Goal: Information Seeking & Learning: Learn about a topic

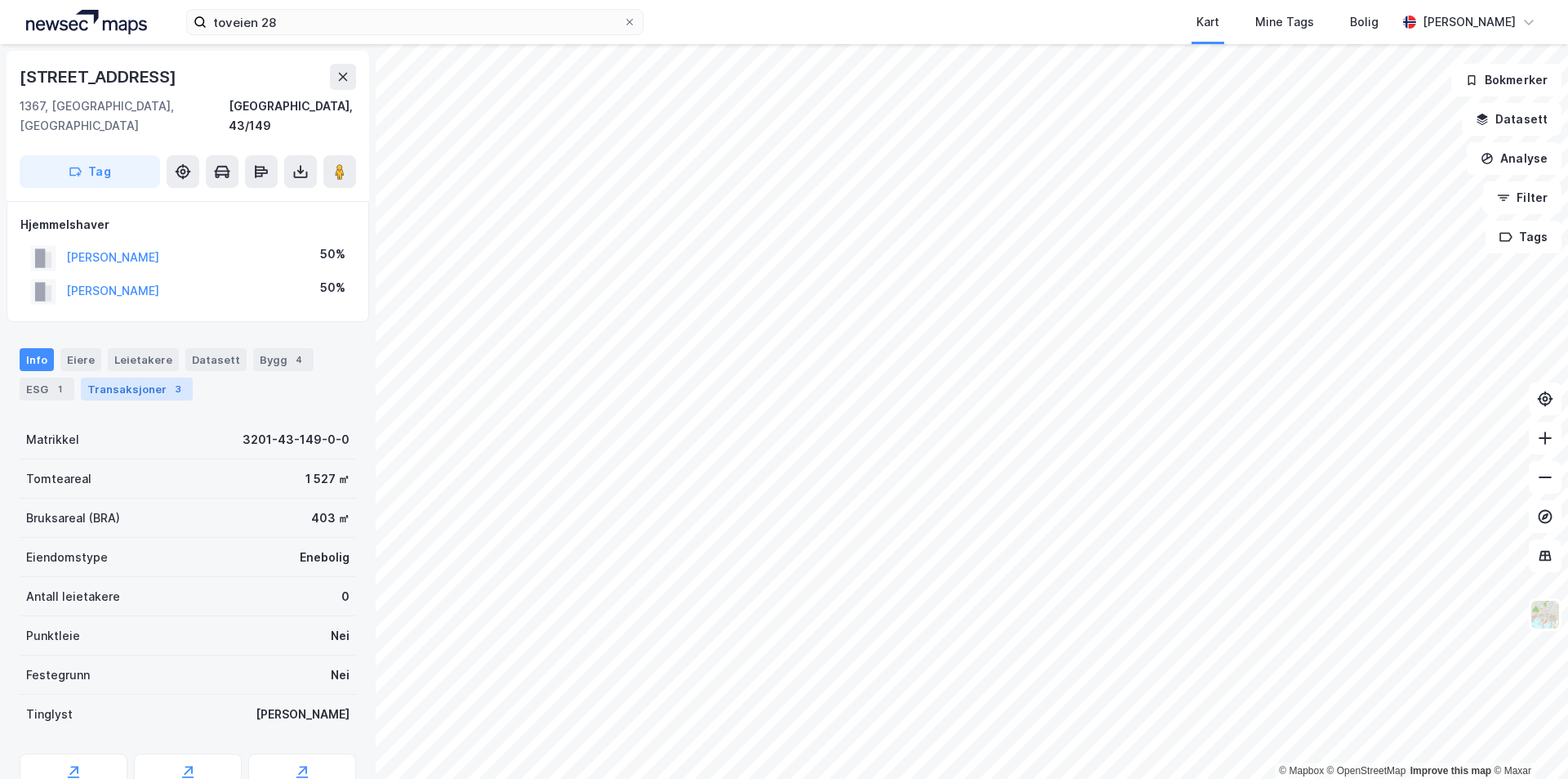
click at [125, 378] on div "Transaksjoner 3" at bounding box center [136, 389] width 112 height 23
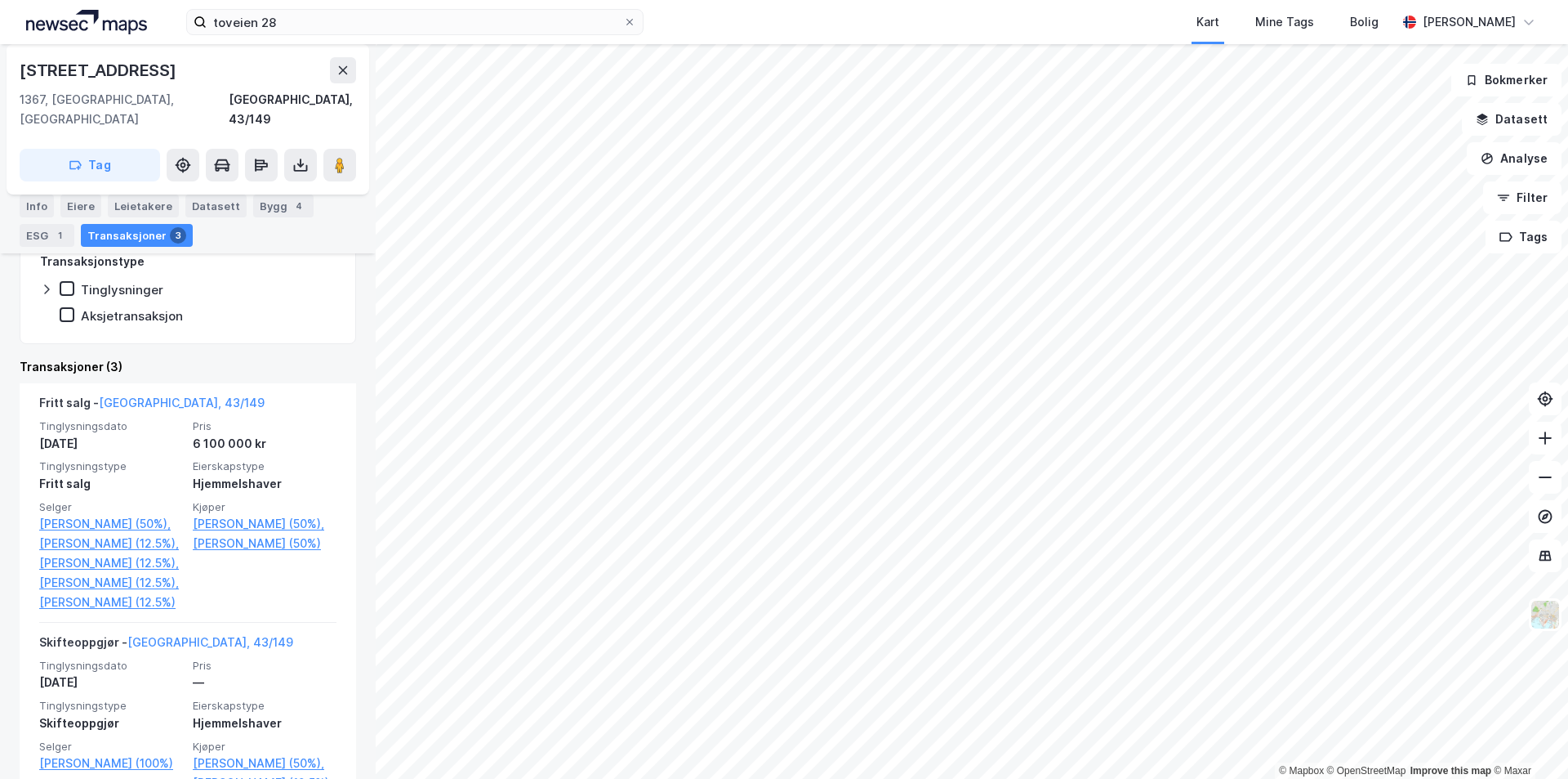
scroll to position [327, 0]
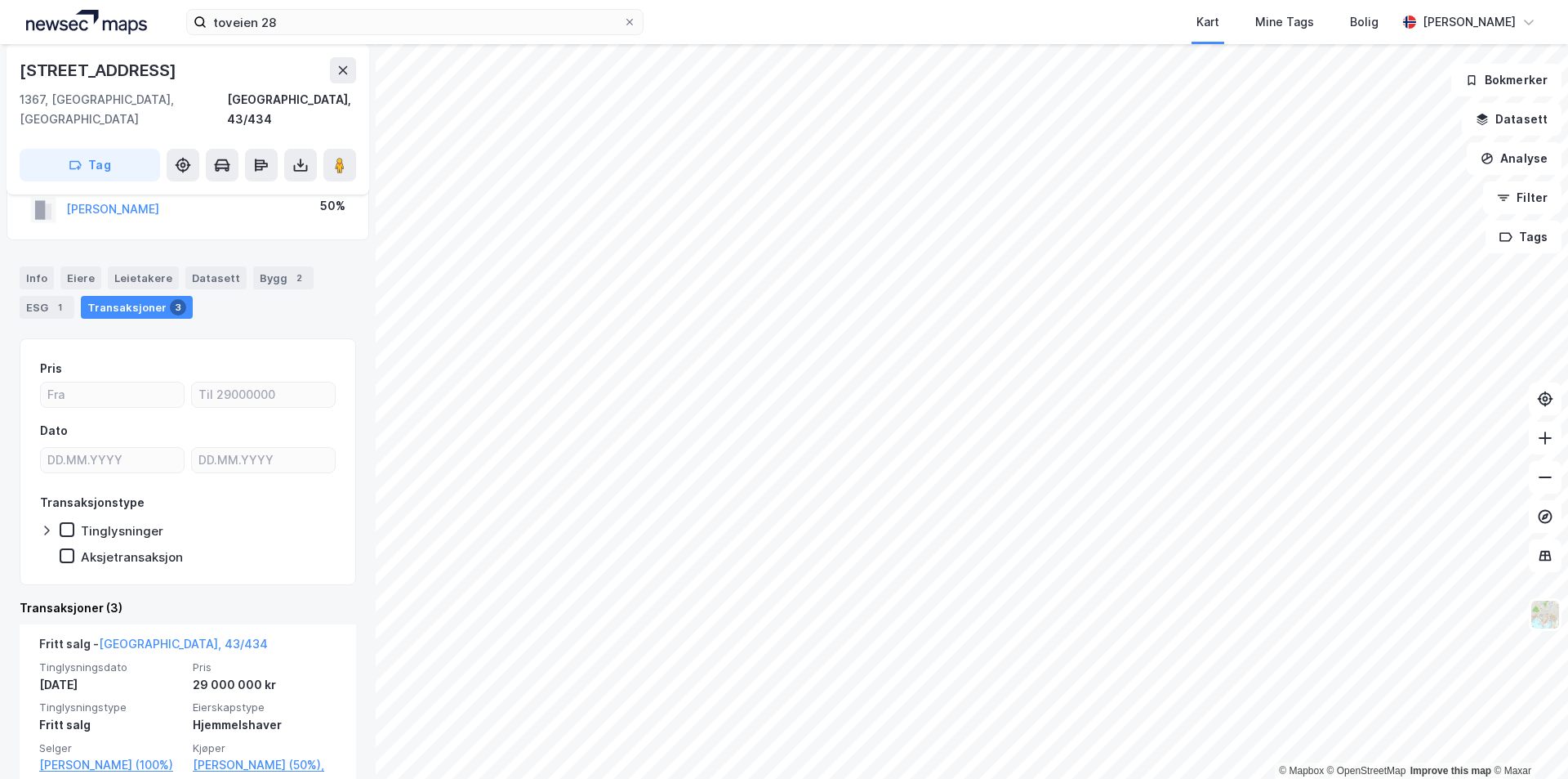
scroll to position [163, 0]
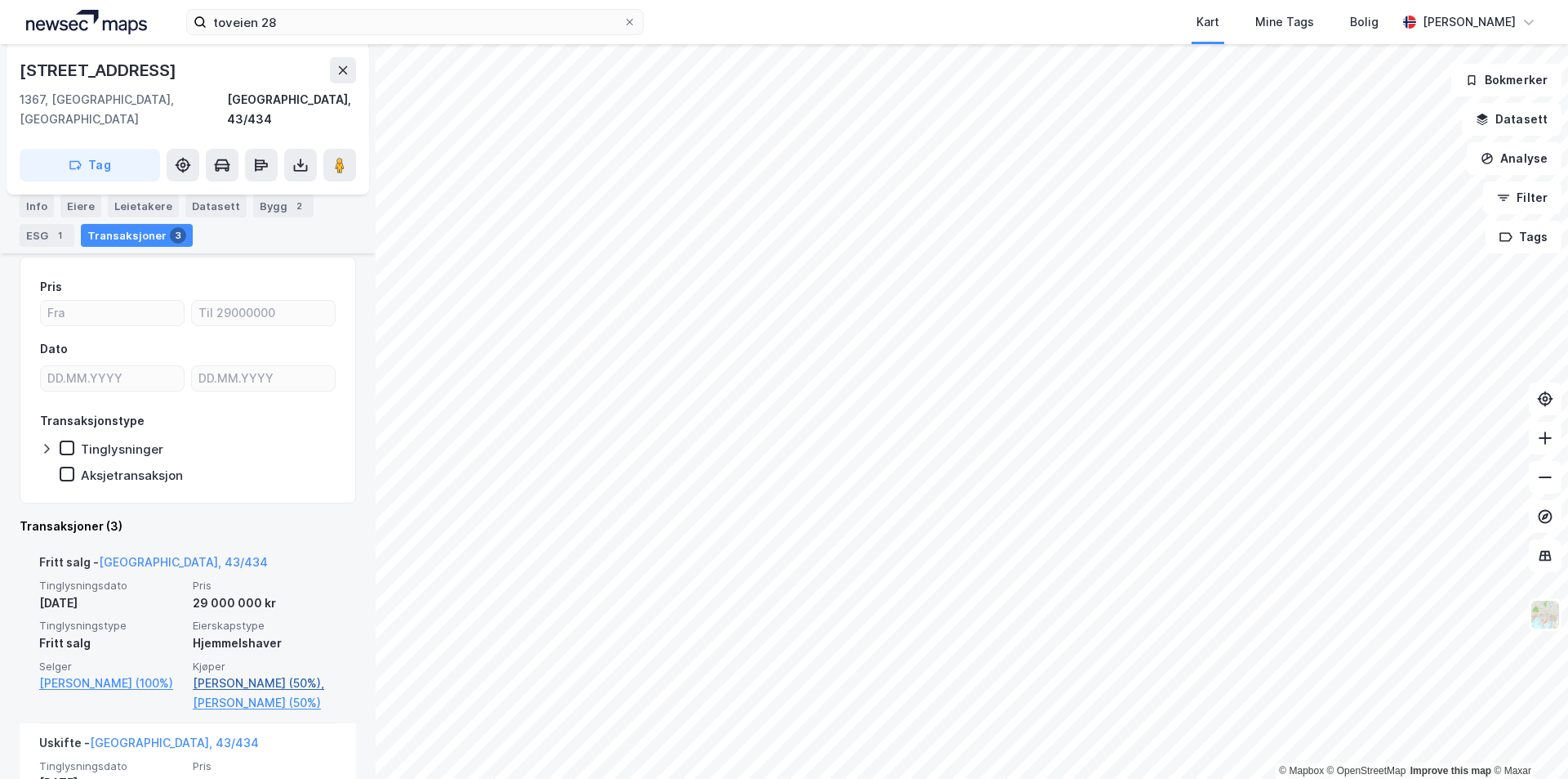
click at [279, 674] on link "[PERSON_NAME] (50%)," at bounding box center [265, 683] width 144 height 19
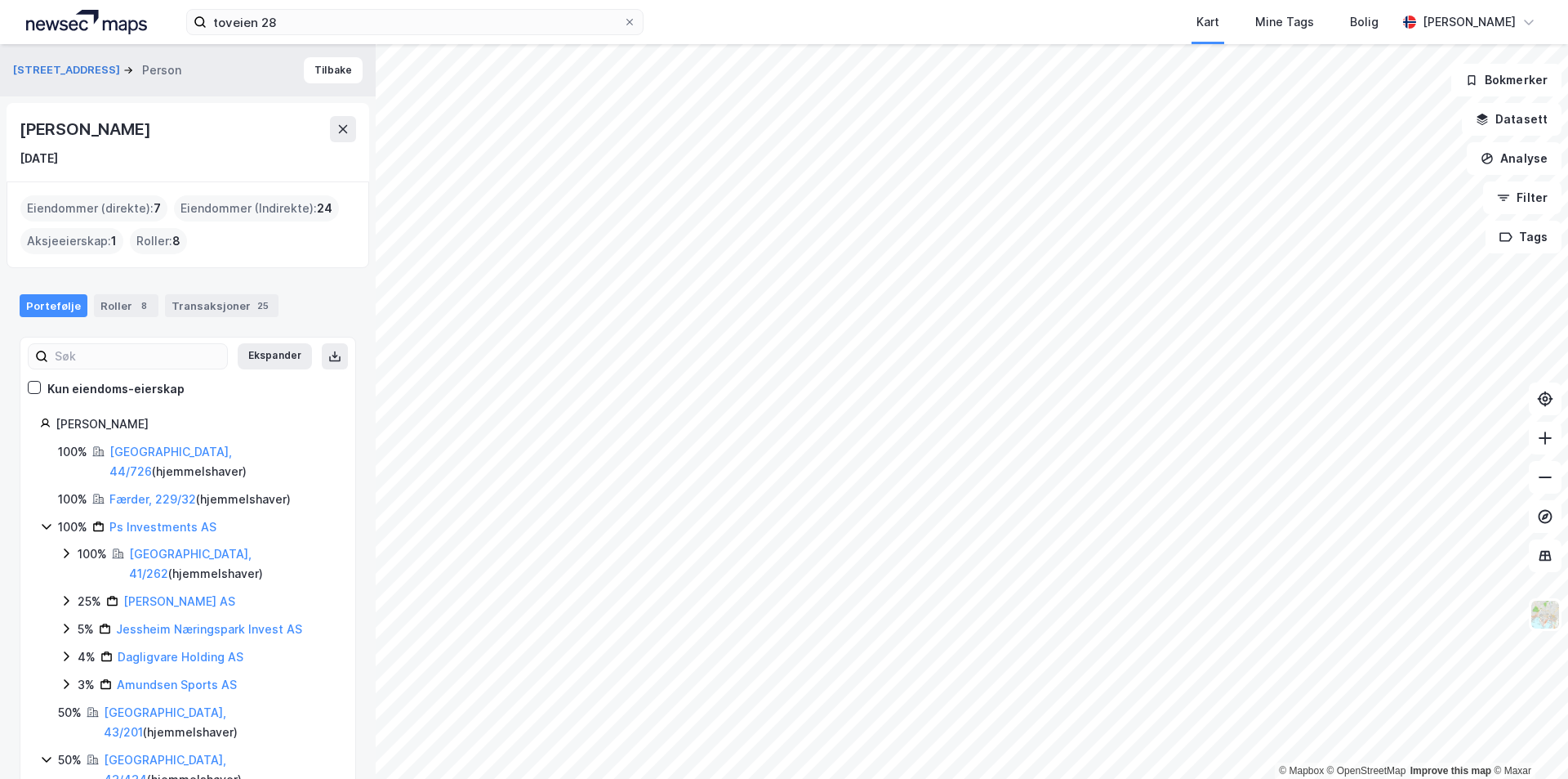
click at [0, 129] on div "Strømstangveien 41 Person Tilbake [PERSON_NAME] [DATE] Eiendommer (direkte) : 7…" at bounding box center [188, 411] width 376 height 735
click at [36, 66] on button "[STREET_ADDRESS]" at bounding box center [68, 70] width 110 height 16
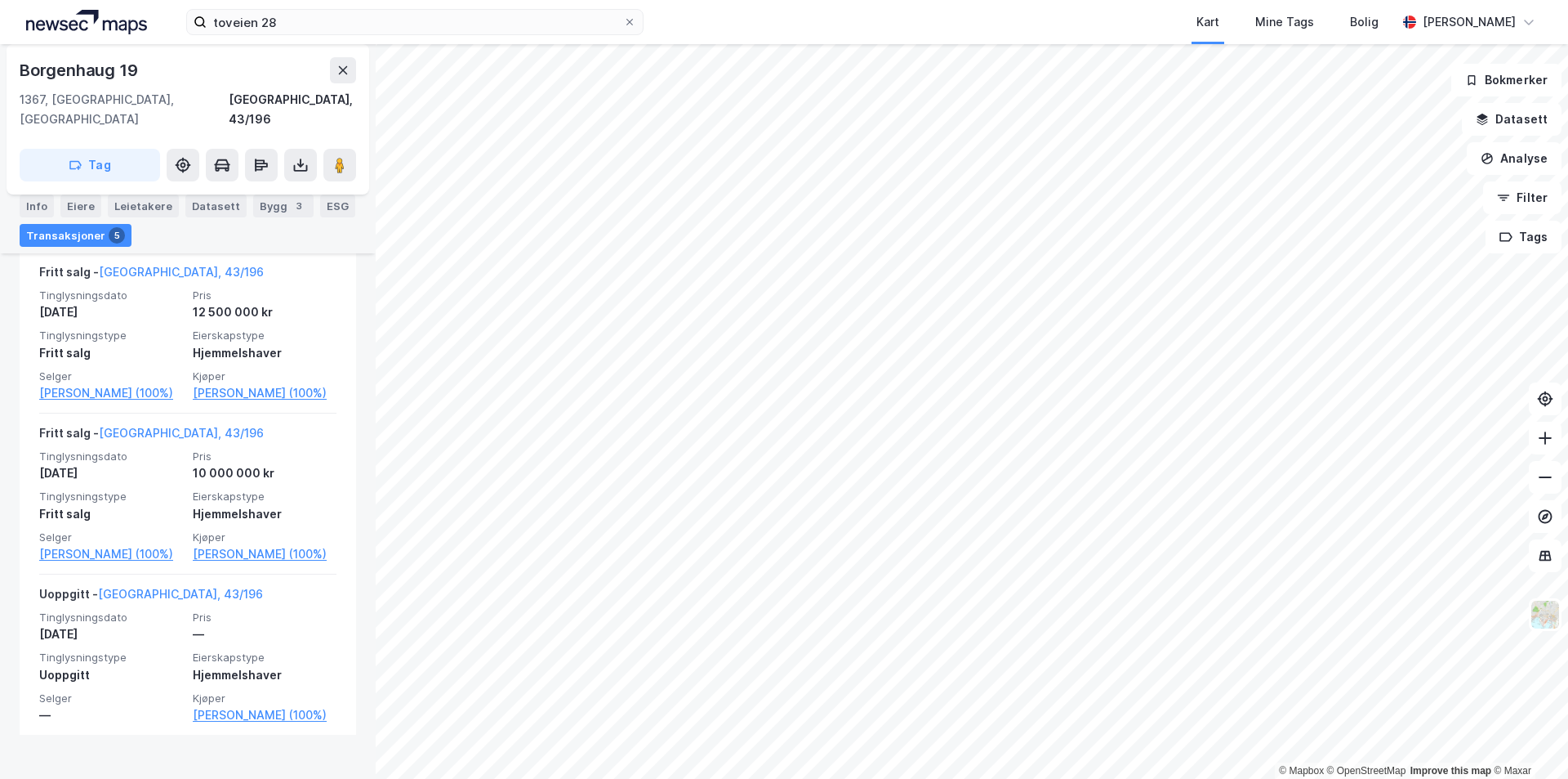
scroll to position [830, 0]
